Goal: Navigation & Orientation: Find specific page/section

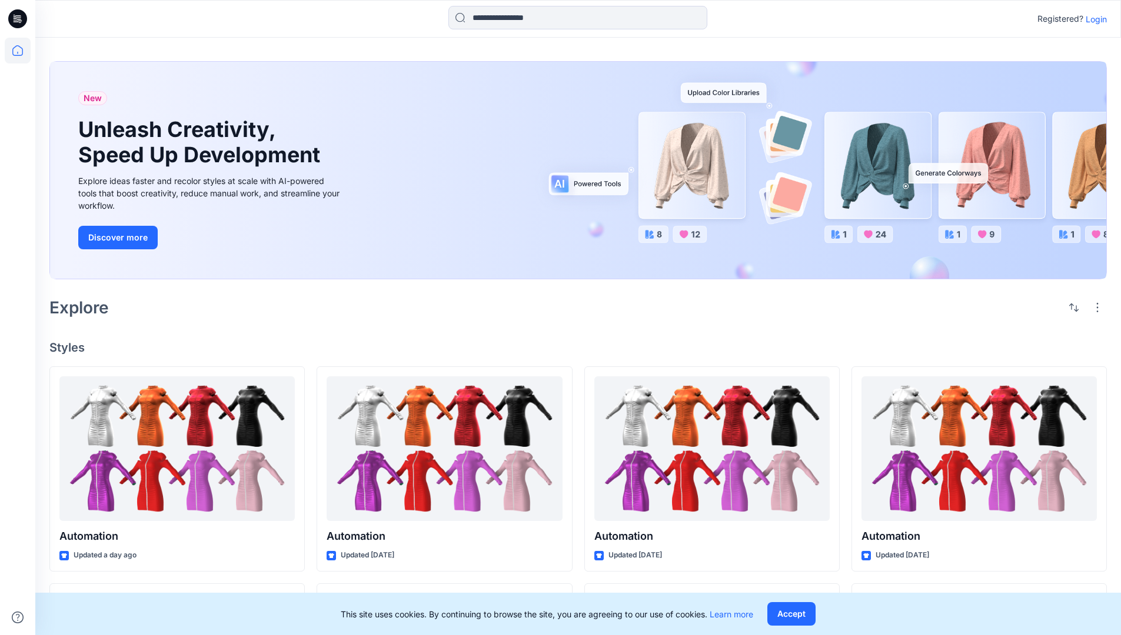
click at [1093, 19] on p "Login" at bounding box center [1095, 19] width 21 height 12
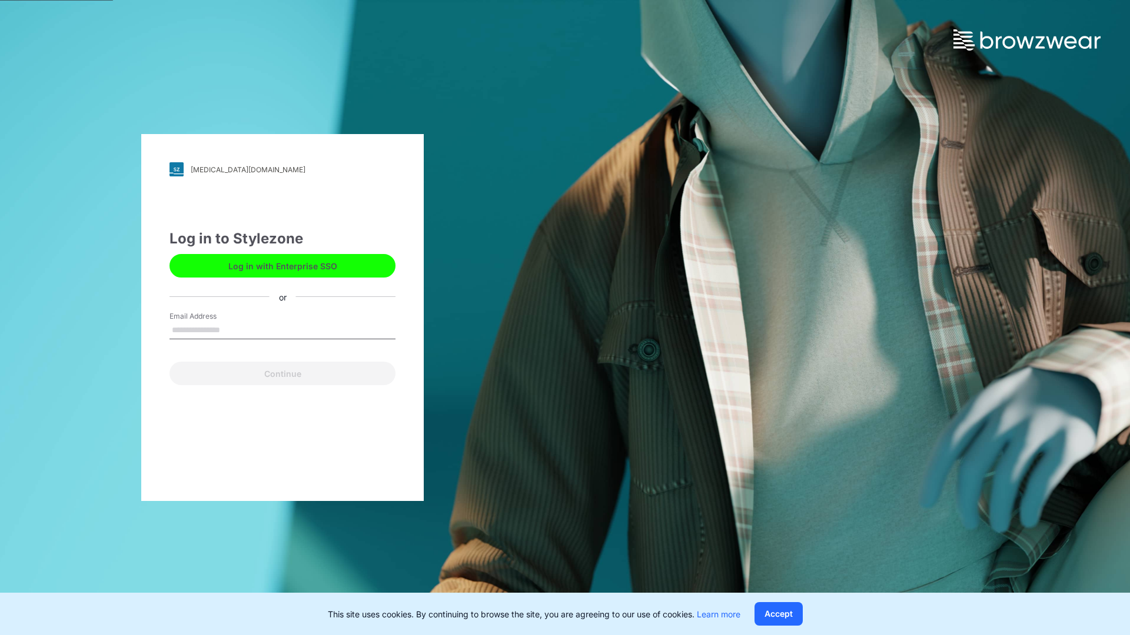
click at [232, 329] on input "Email Address" at bounding box center [282, 331] width 226 height 18
type input "**********"
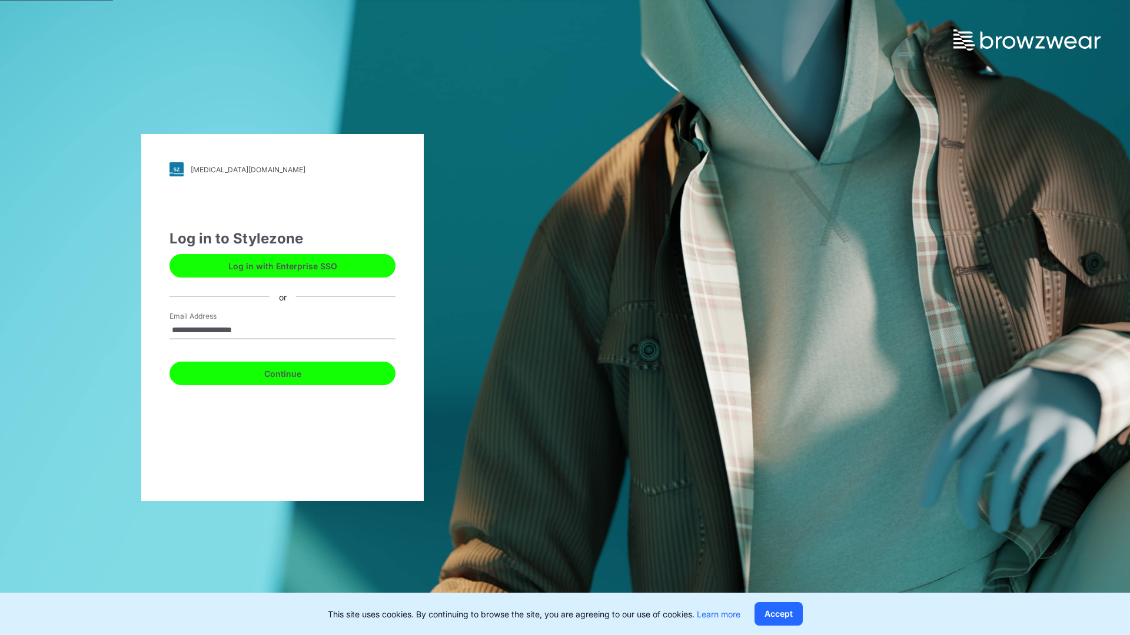
click at [295, 372] on button "Continue" at bounding box center [282, 374] width 226 height 24
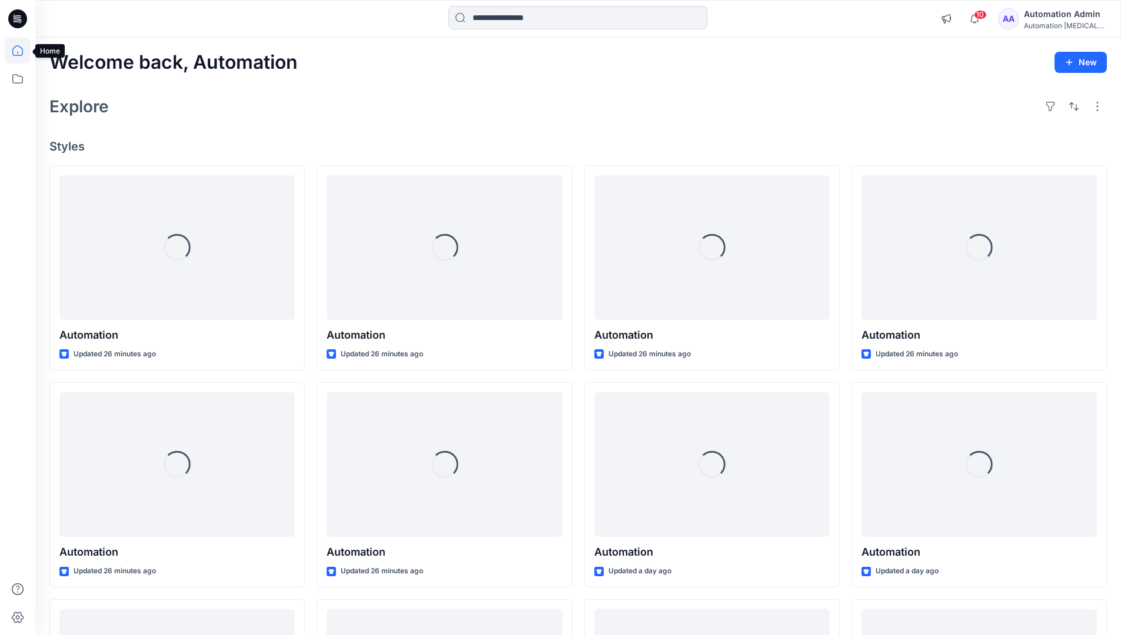
click at [22, 51] on icon at bounding box center [17, 50] width 11 height 11
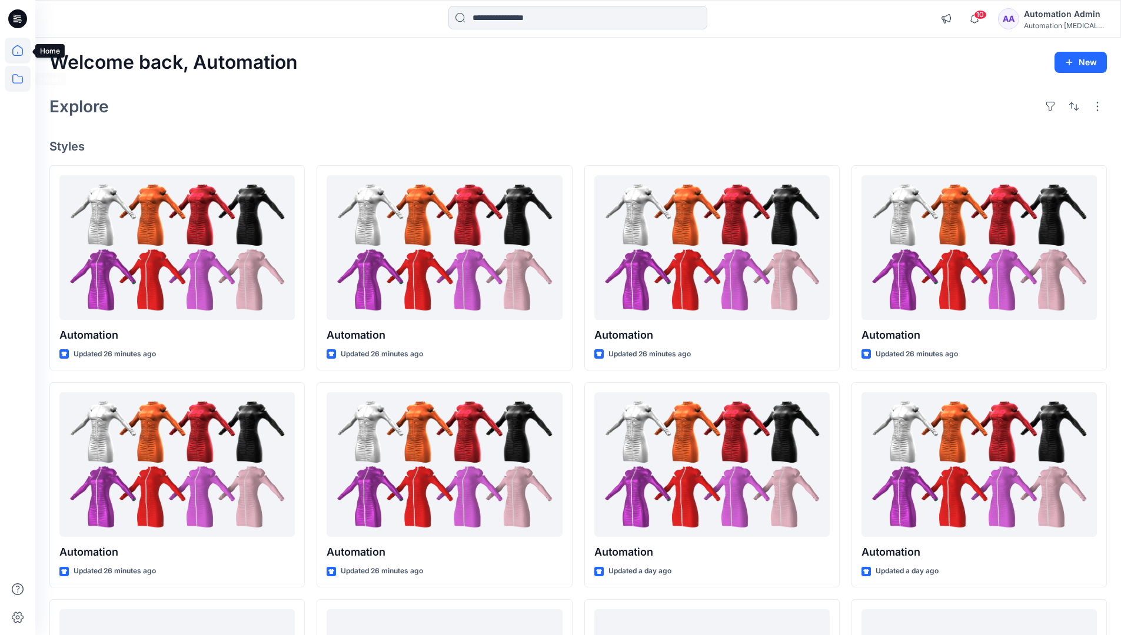
click at [18, 76] on icon at bounding box center [17, 78] width 11 height 9
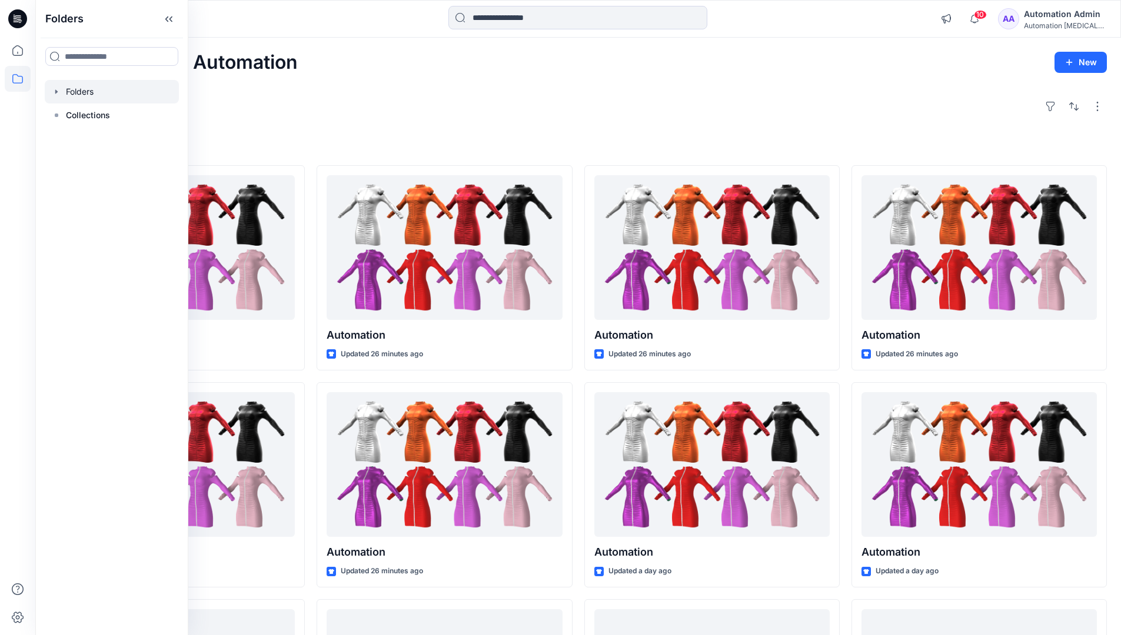
click at [86, 91] on div at bounding box center [112, 92] width 134 height 24
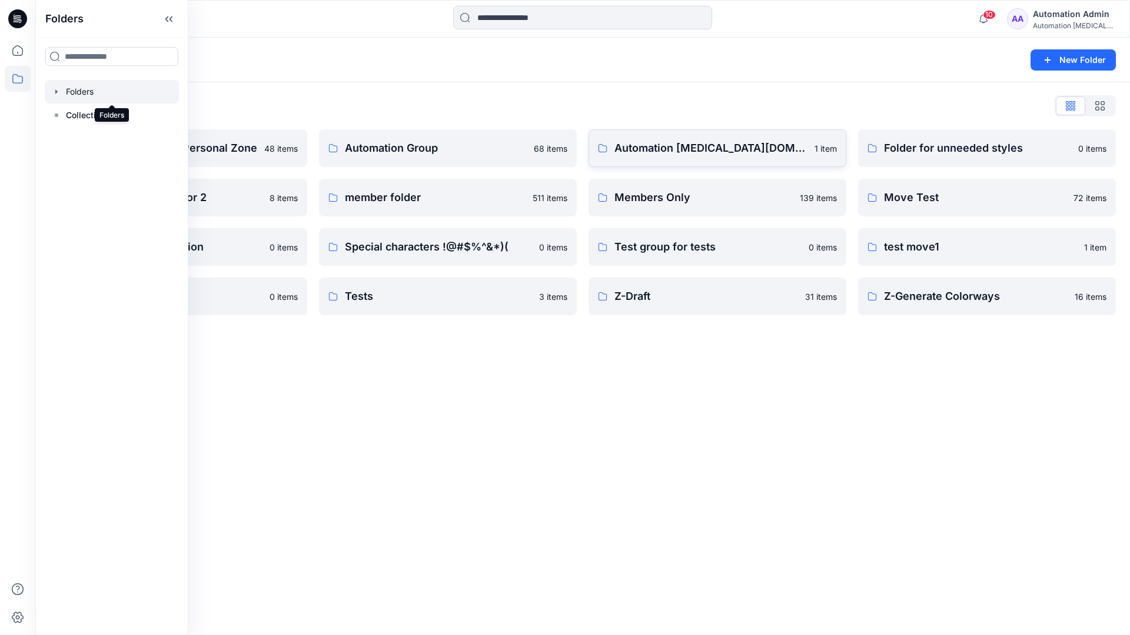
click at [675, 154] on p "Automation [MEDICAL_DATA][DOMAIN_NAME]" at bounding box center [710, 148] width 193 height 16
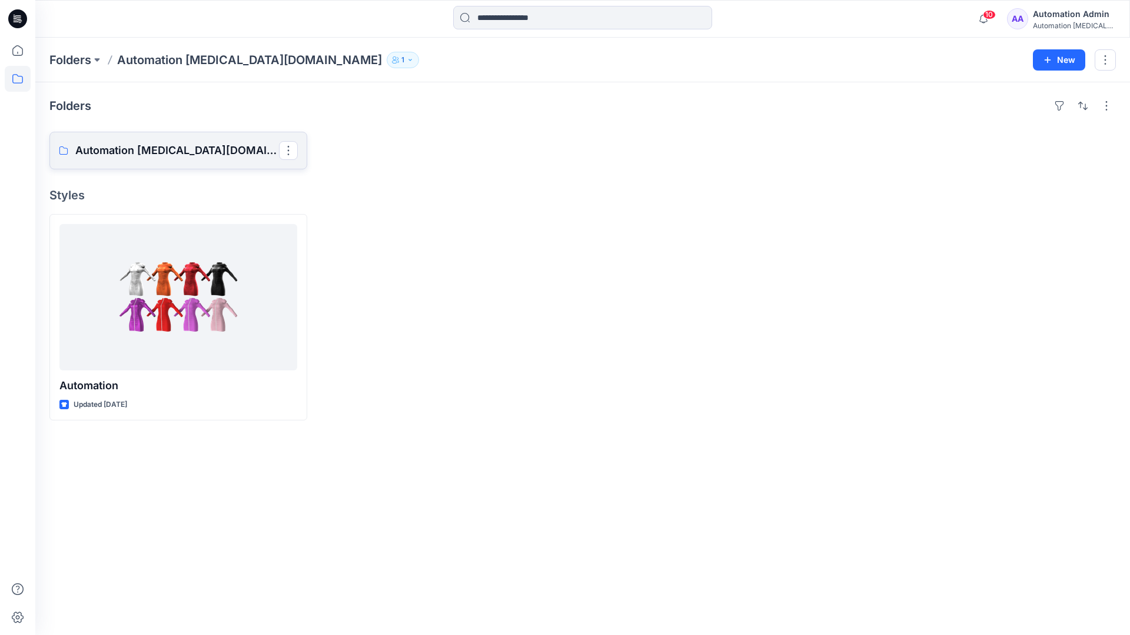
click at [166, 155] on p "Automation [MEDICAL_DATA][DOMAIN_NAME] Board" at bounding box center [177, 150] width 204 height 16
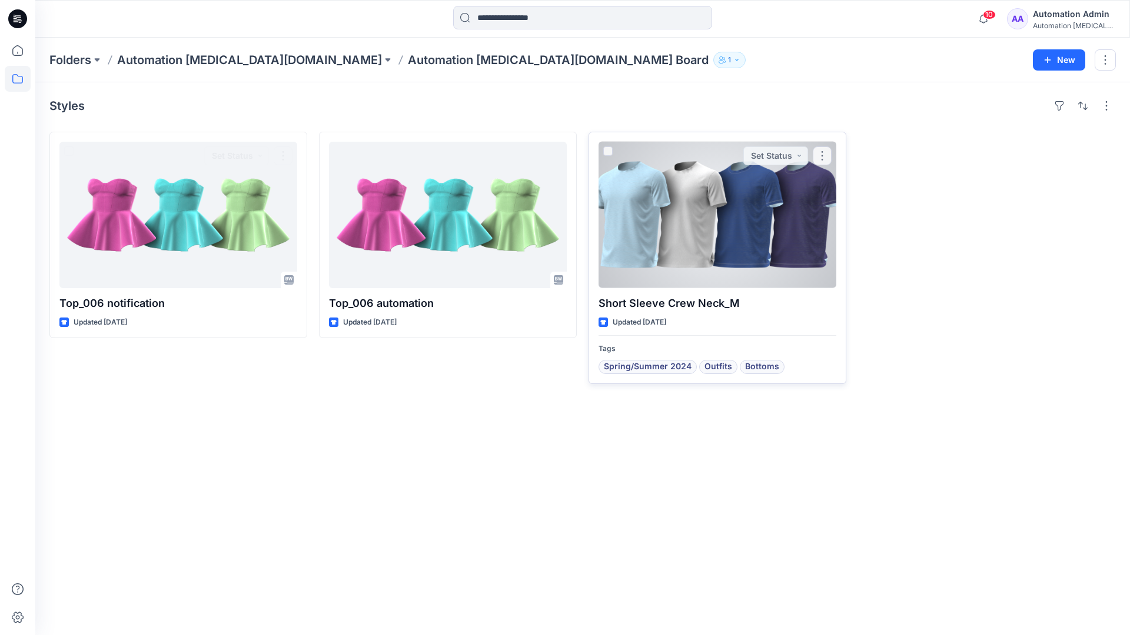
click at [673, 226] on div at bounding box center [717, 215] width 238 height 146
